Goal: Task Accomplishment & Management: Manage account settings

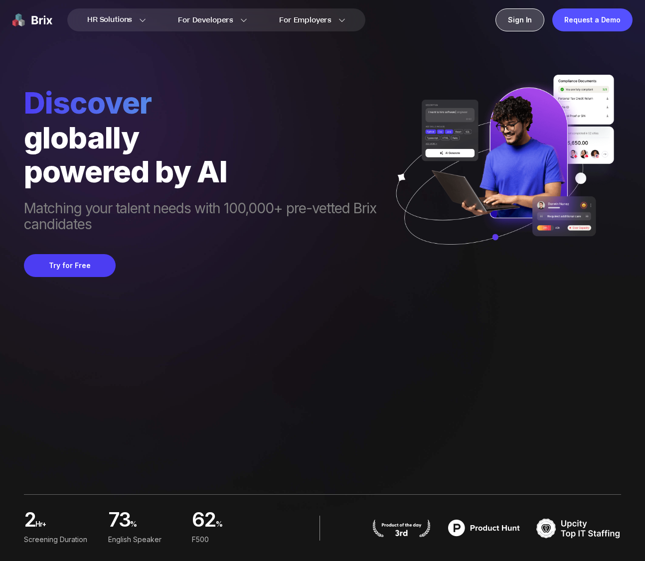
click at [530, 18] on div "Sign In" at bounding box center [519, 19] width 49 height 23
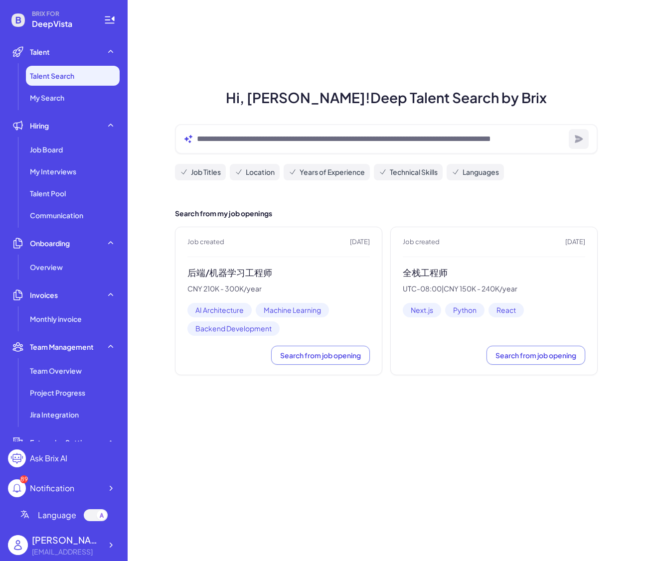
click at [216, 246] on span "Job created" at bounding box center [205, 242] width 37 height 10
click at [214, 272] on h3 "后端/机器学习工程师" at bounding box center [278, 272] width 182 height 11
click at [67, 147] on div "Job Board" at bounding box center [73, 149] width 94 height 20
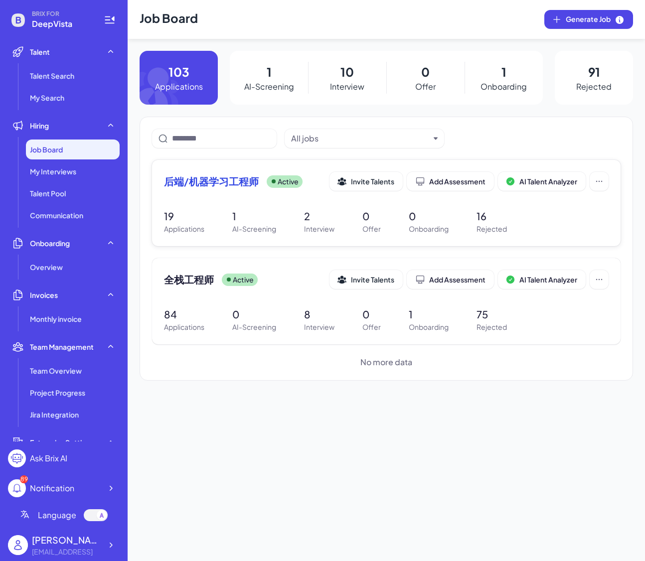
click at [202, 172] on div "后端/机器学习工程师 Active Invite Talents Add Assessment AI Talent Analyzer" at bounding box center [386, 181] width 444 height 19
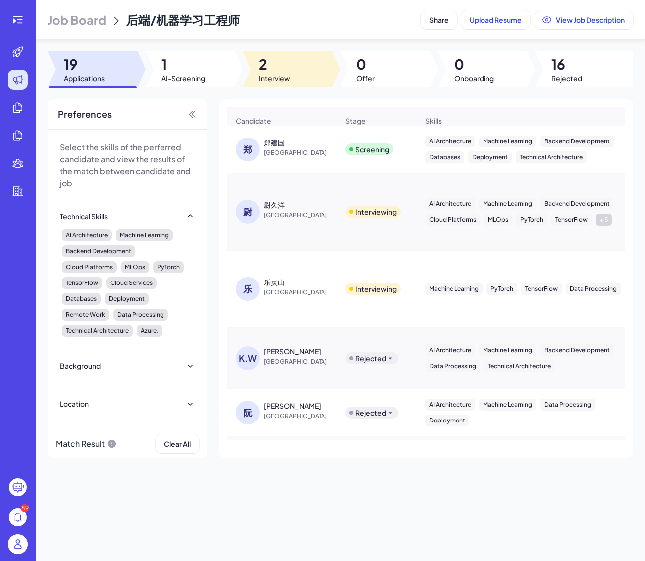
click at [256, 78] on div at bounding box center [288, 69] width 90 height 36
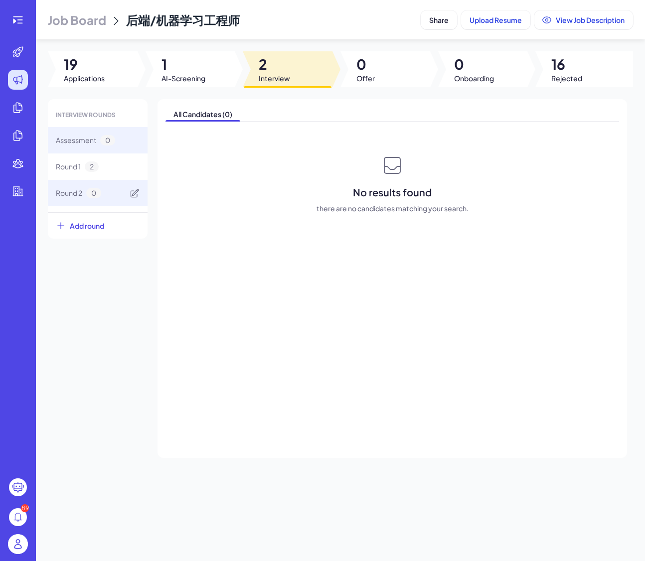
click at [81, 180] on div "Round 2 0" at bounding box center [98, 193] width 100 height 26
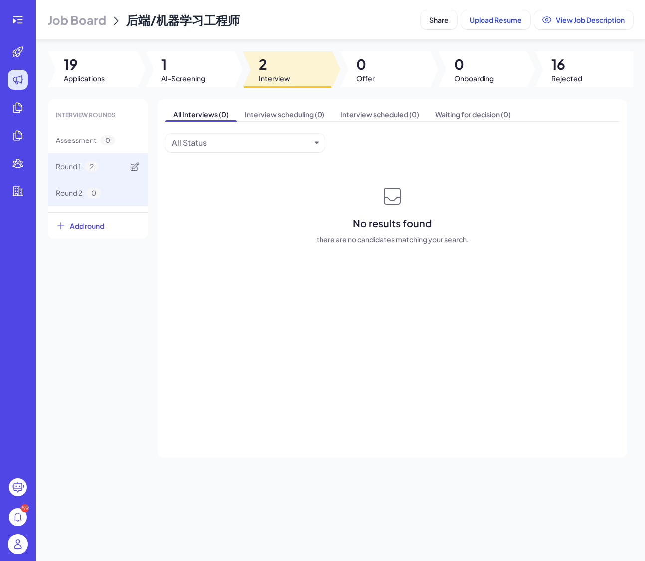
click at [86, 169] on div "Round 1 2" at bounding box center [77, 166] width 43 height 10
